Goal: Transaction & Acquisition: Subscribe to service/newsletter

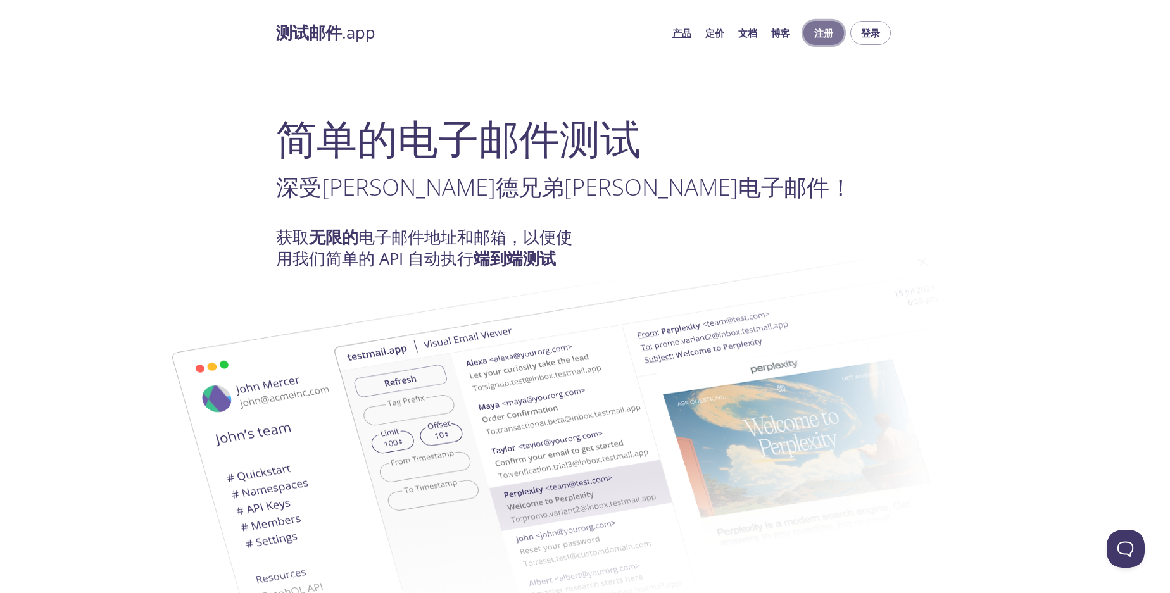
click at [837, 27] on button "注册" at bounding box center [823, 33] width 41 height 24
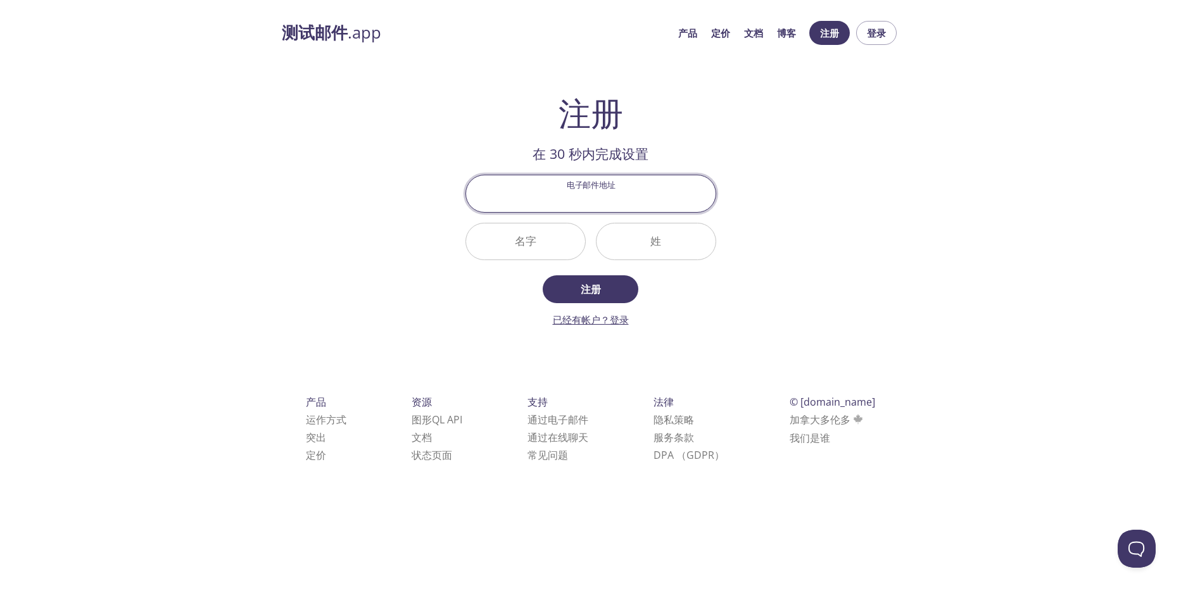
click at [627, 315] on link "已经有帐户？登录" at bounding box center [591, 319] width 76 height 13
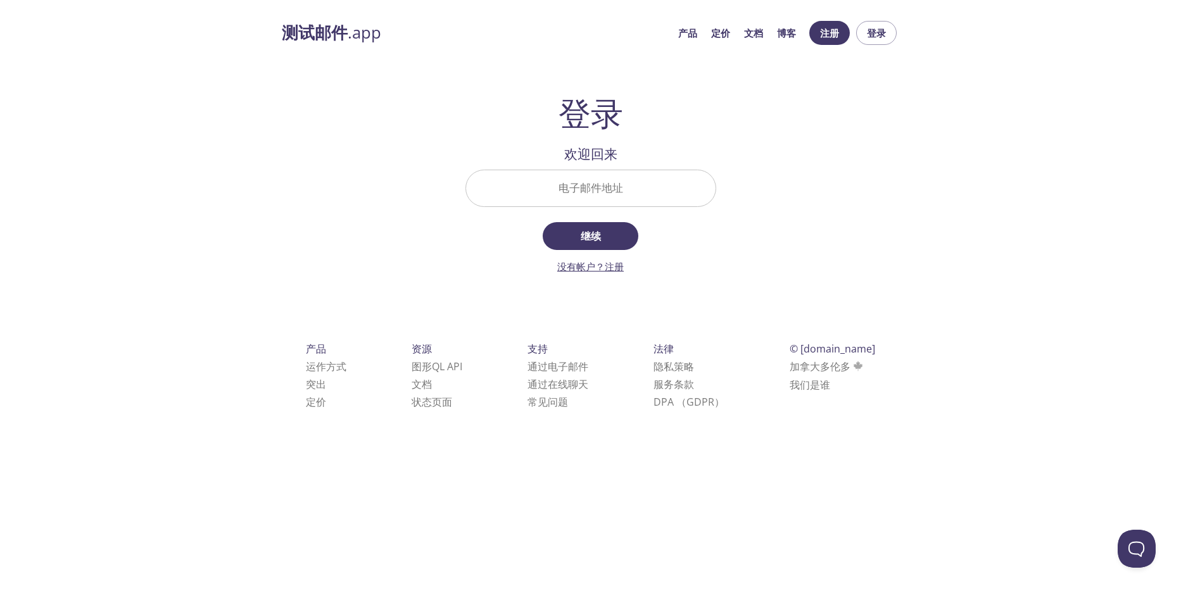
click at [622, 271] on link "没有帐户？注册" at bounding box center [590, 266] width 66 height 13
